Goal: Transaction & Acquisition: Purchase product/service

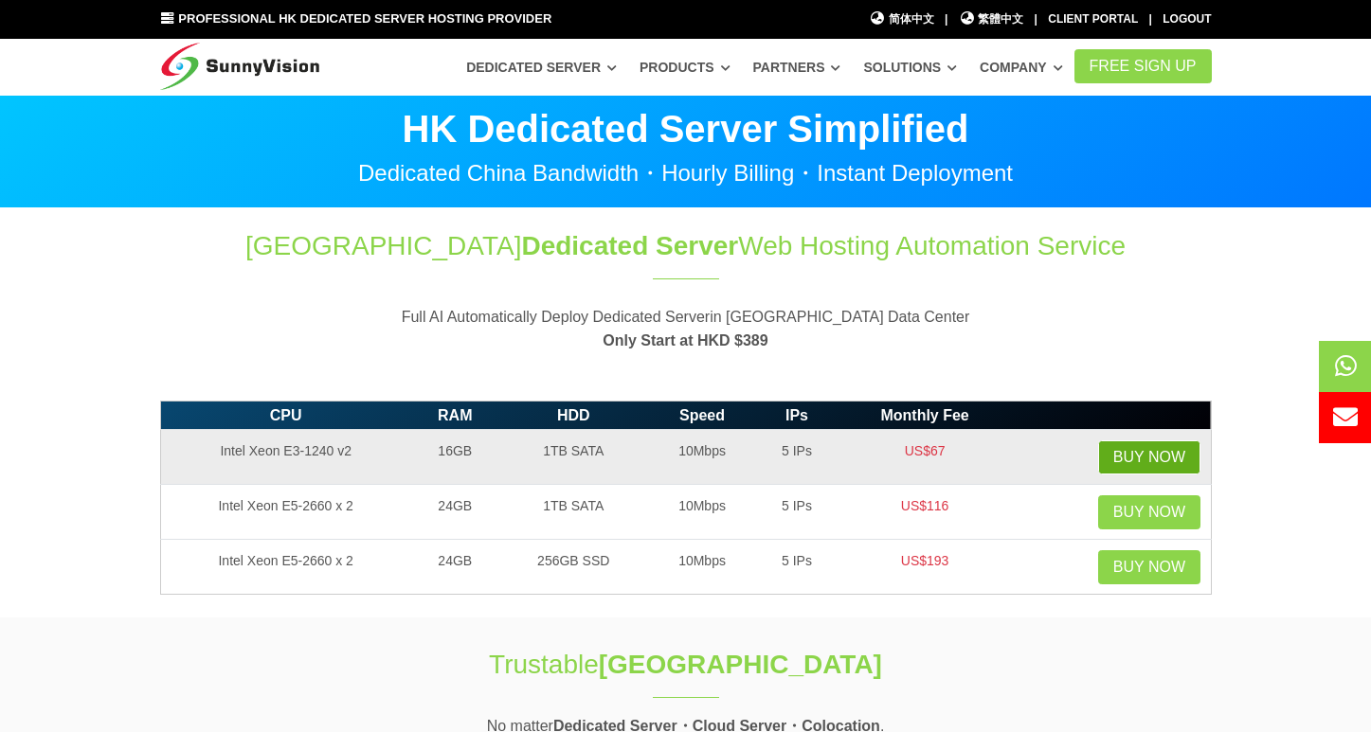
click at [1155, 469] on link "Buy Now" at bounding box center [1149, 457] width 102 height 34
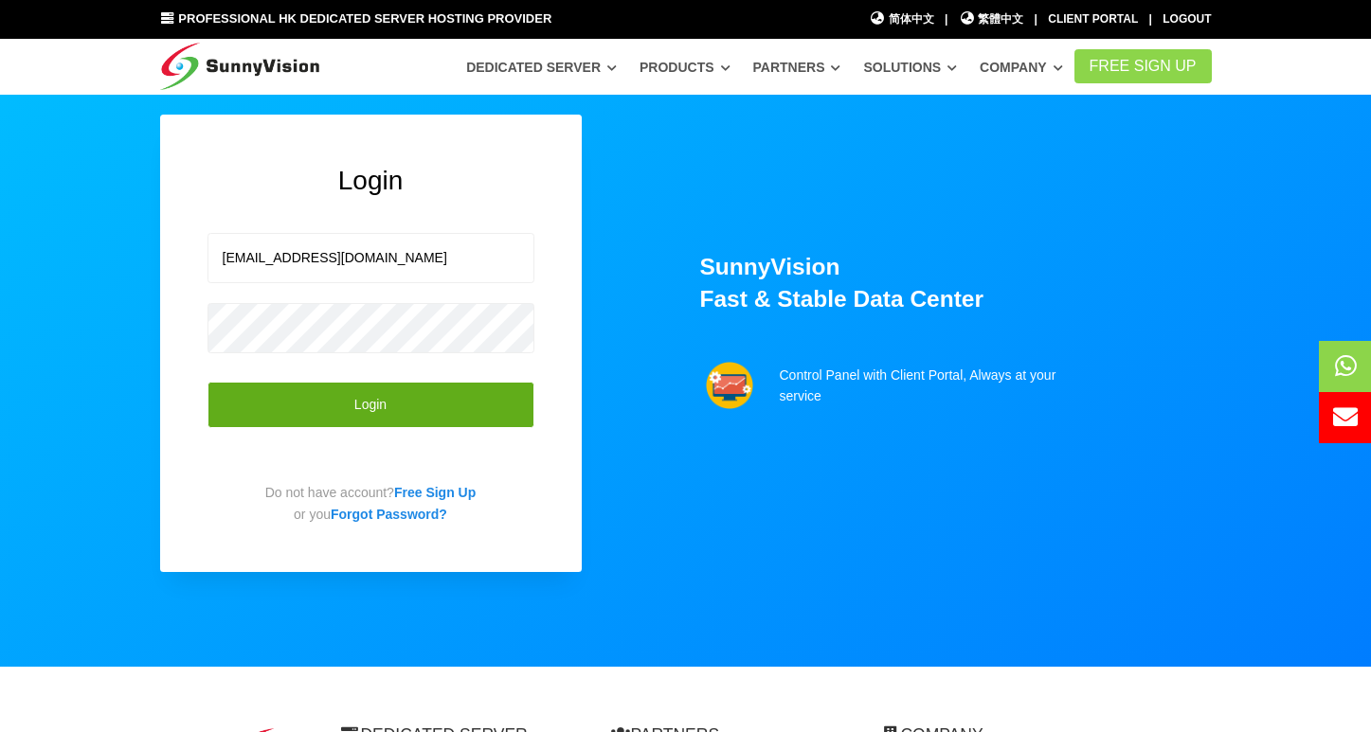
click at [422, 401] on button "Login" at bounding box center [370, 405] width 327 height 46
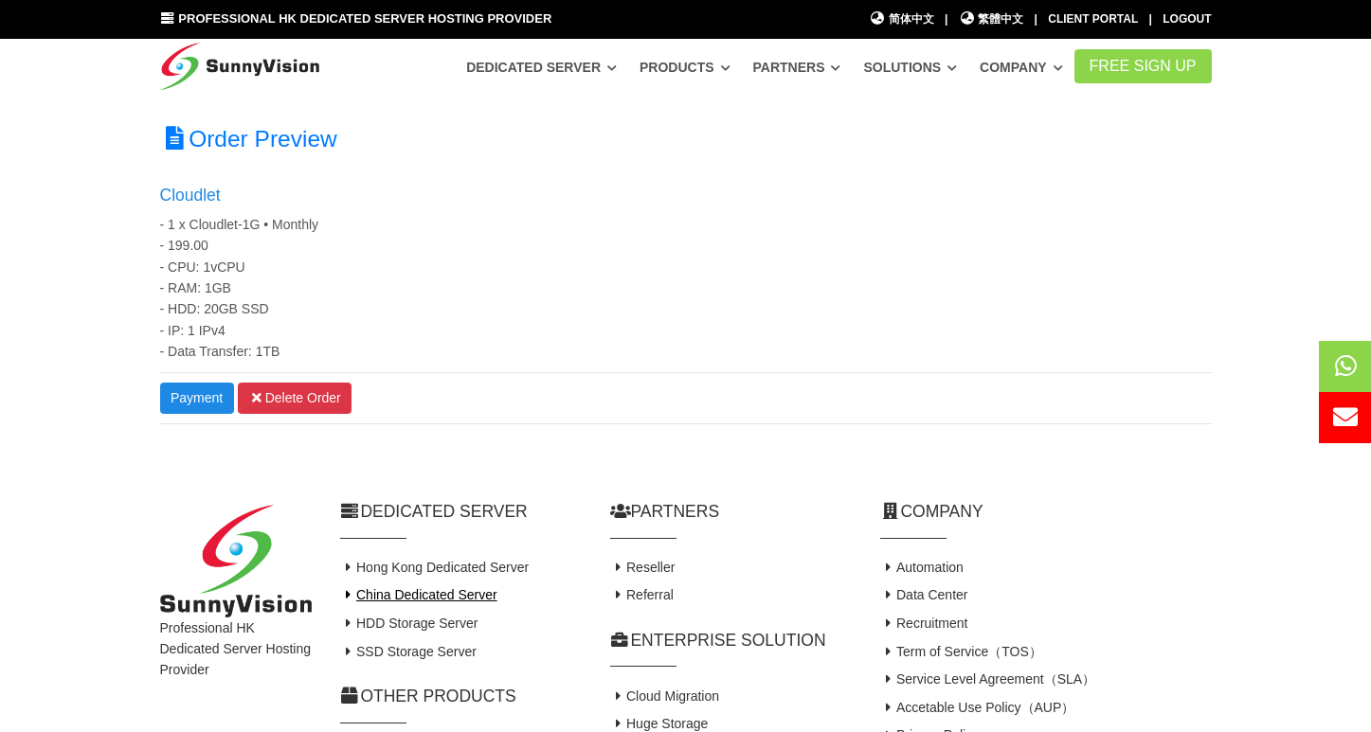
click at [470, 597] on link "China Dedicated Server" at bounding box center [418, 594] width 157 height 15
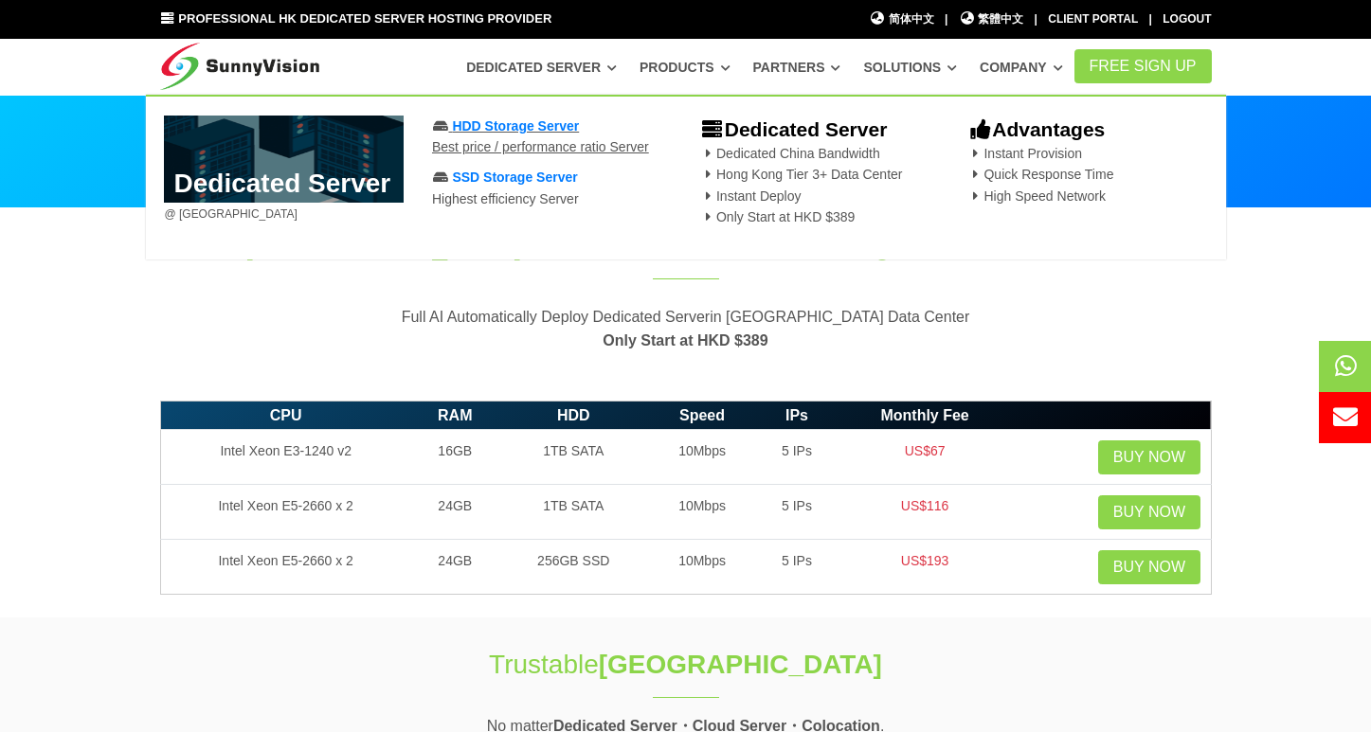
click at [524, 128] on span "HDD Storage Server" at bounding box center [515, 125] width 127 height 15
click at [565, 77] on link "Dedicated Server" at bounding box center [541, 67] width 151 height 34
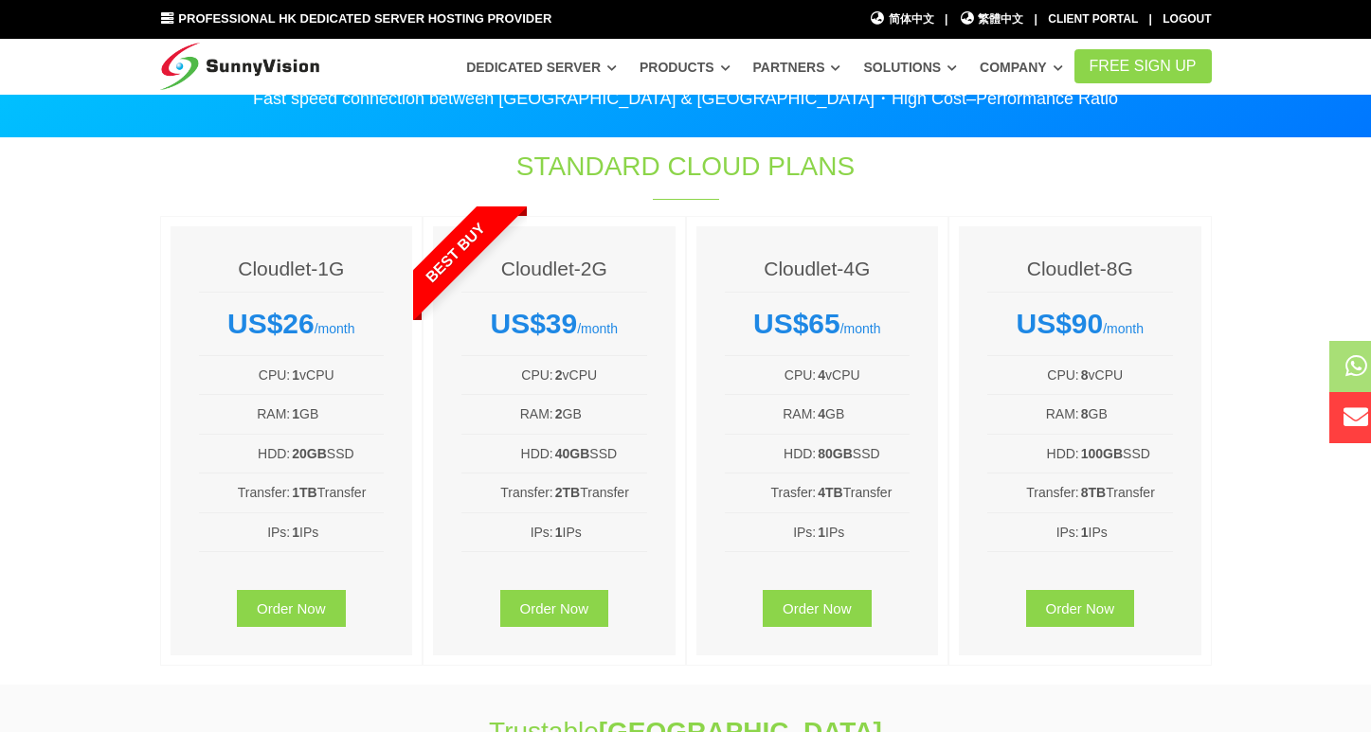
scroll to position [72, 0]
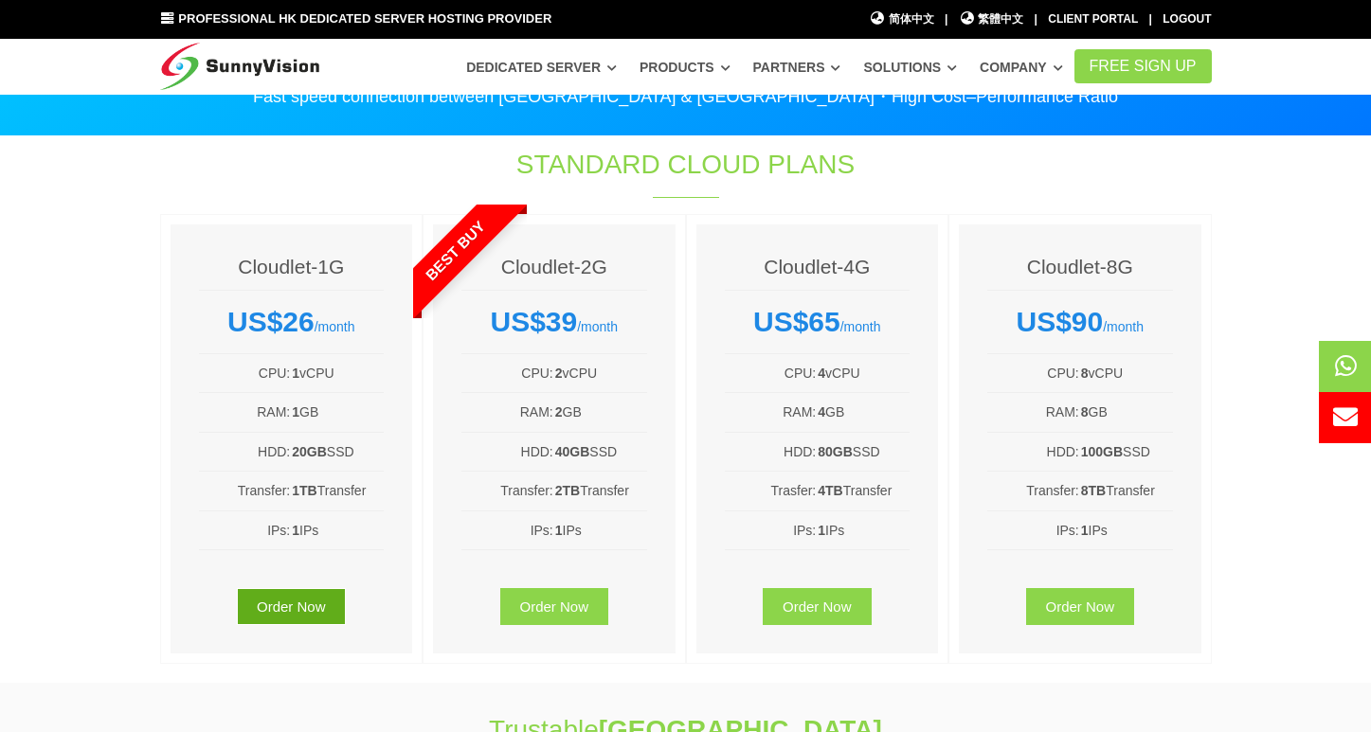
click at [262, 604] on link "Order Now" at bounding box center [291, 606] width 109 height 37
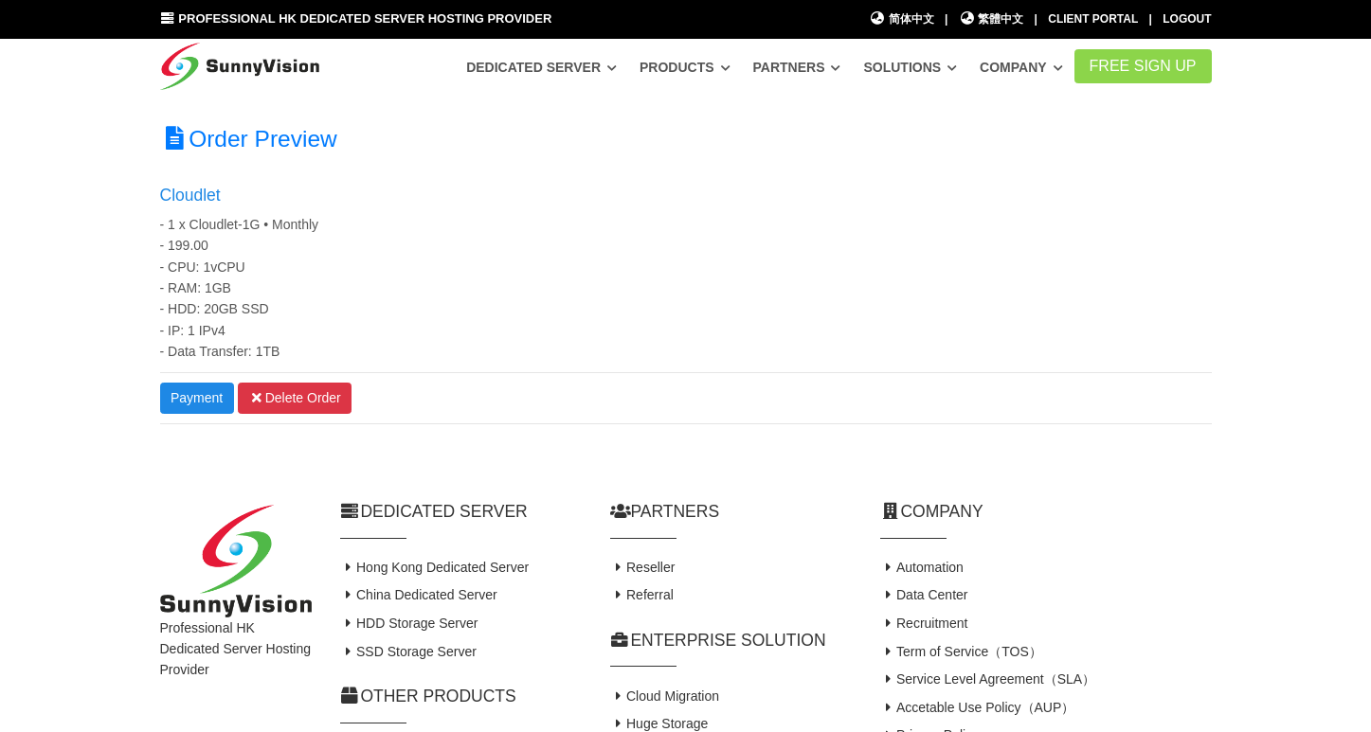
scroll to position [92, 0]
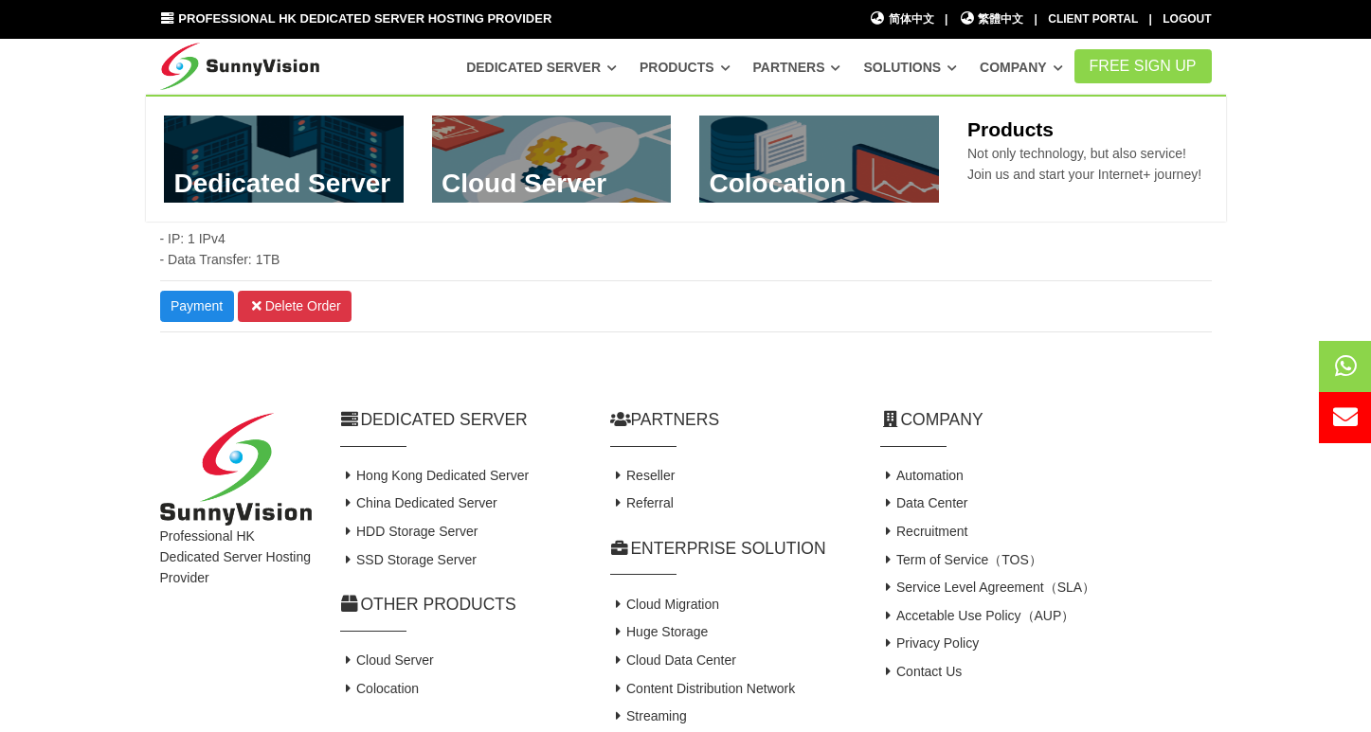
click at [288, 182] on link at bounding box center [284, 159] width 240 height 87
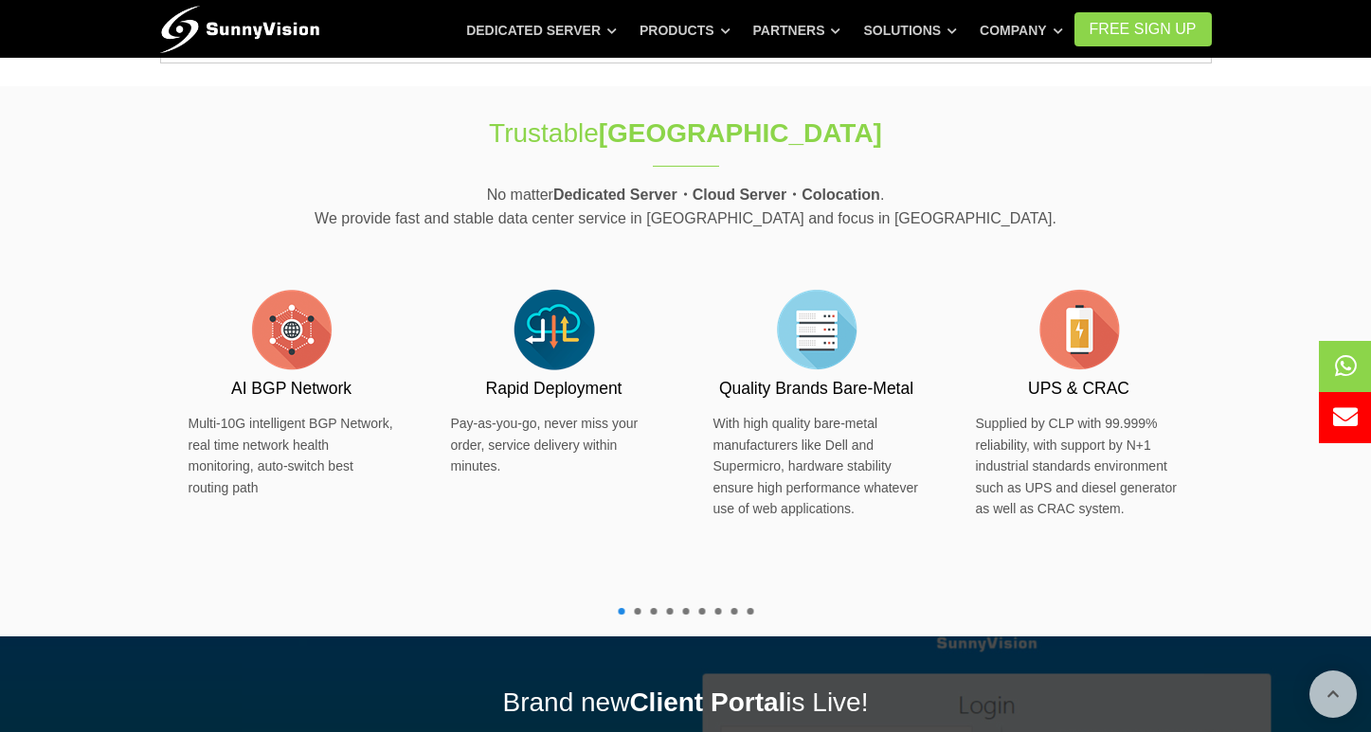
scroll to position [533, 0]
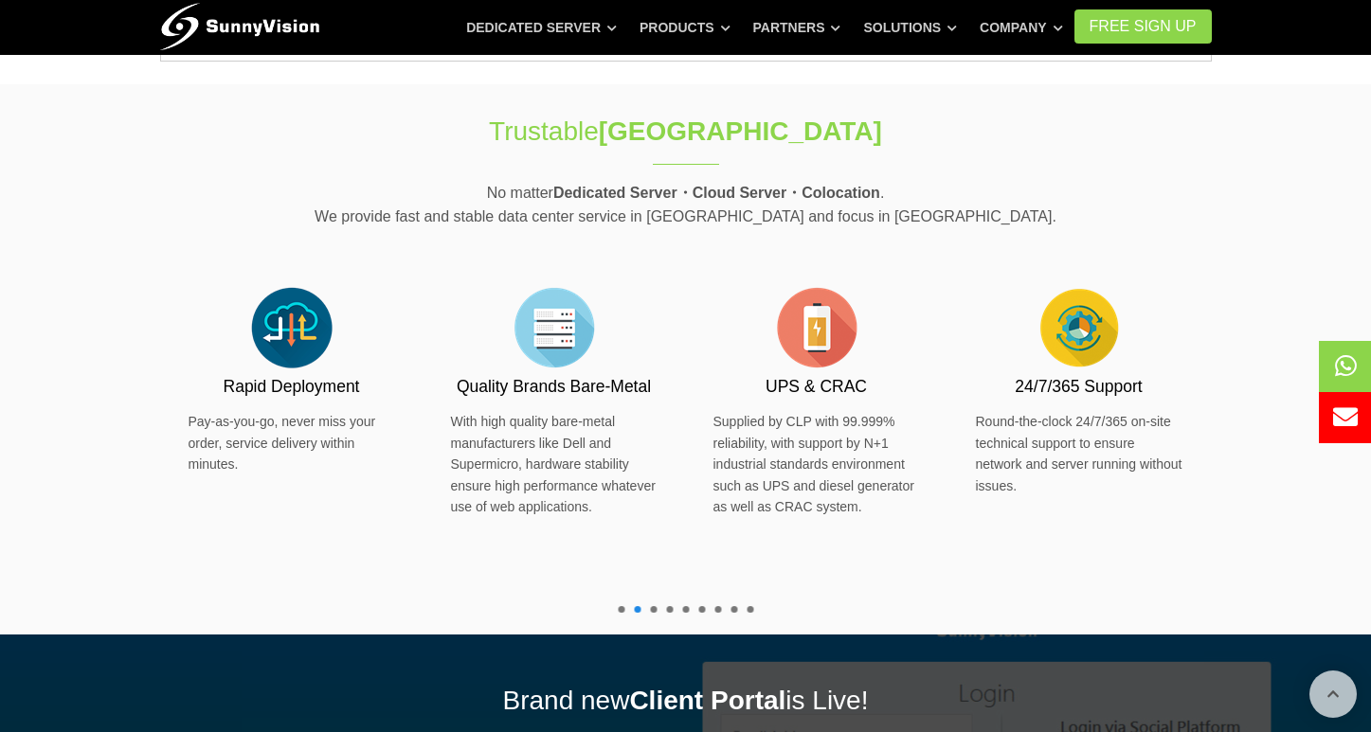
click at [261, 170] on div "Trustable [GEOGRAPHIC_DATA] Data Center No matter Dedicated Server・Cloud Server…" at bounding box center [686, 359] width 1080 height 550
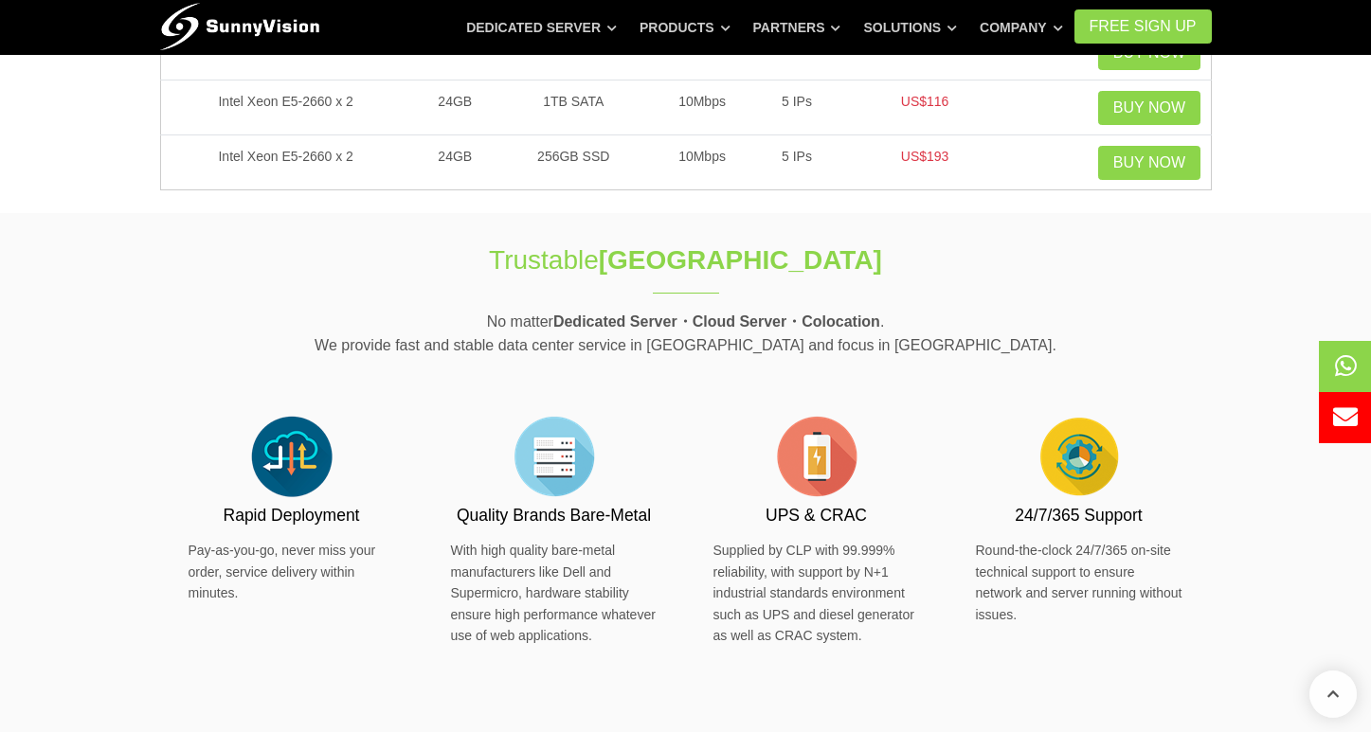
scroll to position [0, 0]
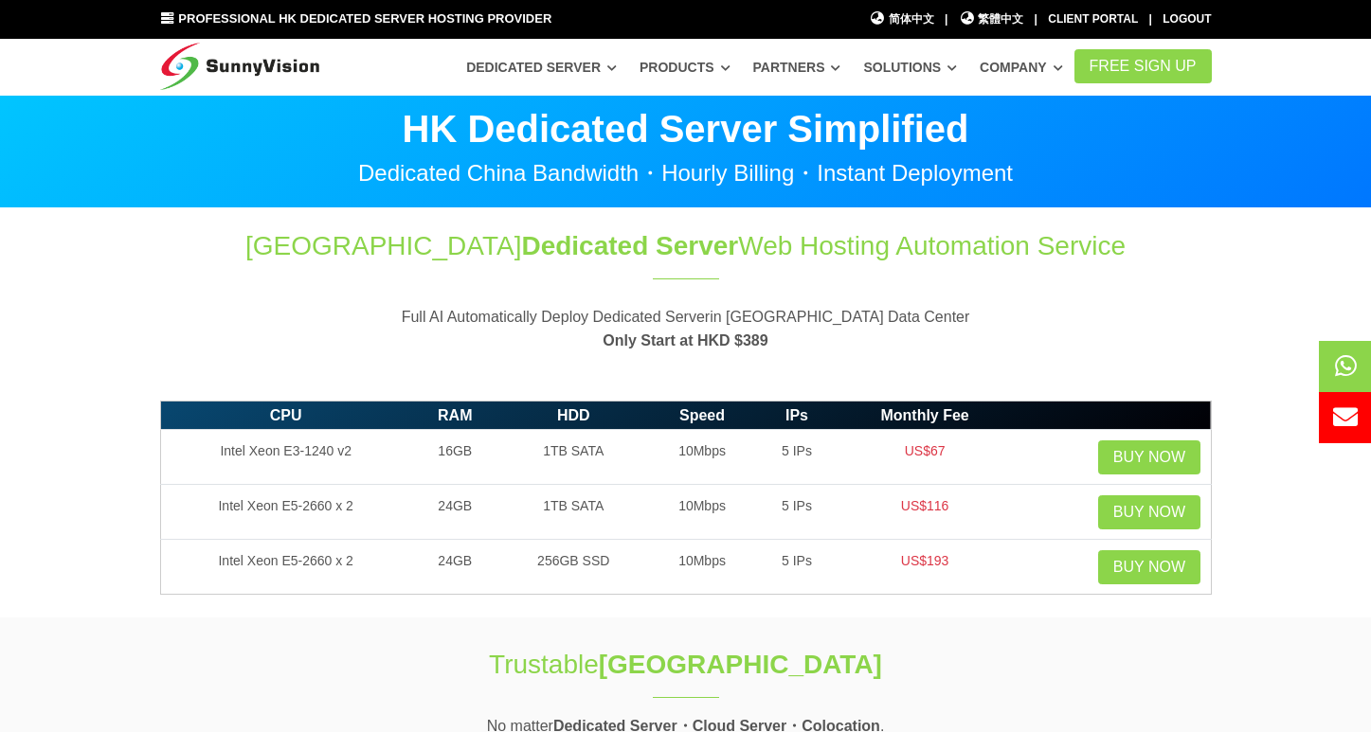
click at [73, 375] on section "Hong Kong Dedicated Server Web Hosting Automation Service Full AI Automatically…" at bounding box center [685, 299] width 1371 height 183
click at [123, 368] on section "Hong Kong Dedicated Server Web Hosting Automation Service Full AI Automatically…" at bounding box center [685, 299] width 1371 height 183
